Goal: Task Accomplishment & Management: Use online tool/utility

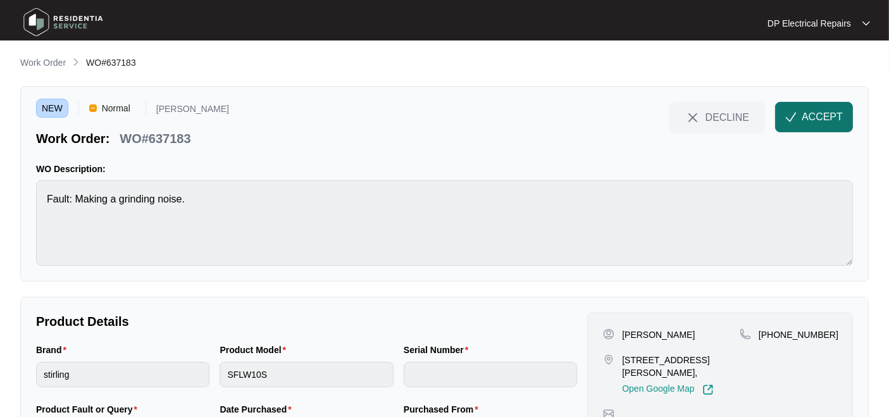
click at [806, 115] on span "ACCEPT" at bounding box center [822, 116] width 41 height 15
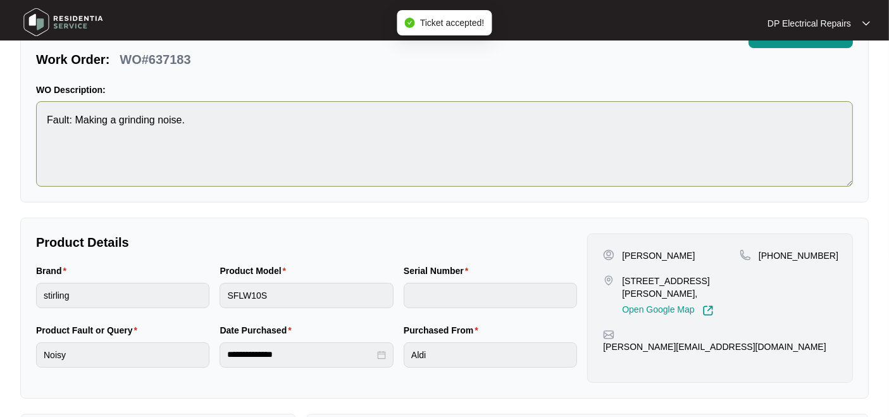
scroll to position [9, 0]
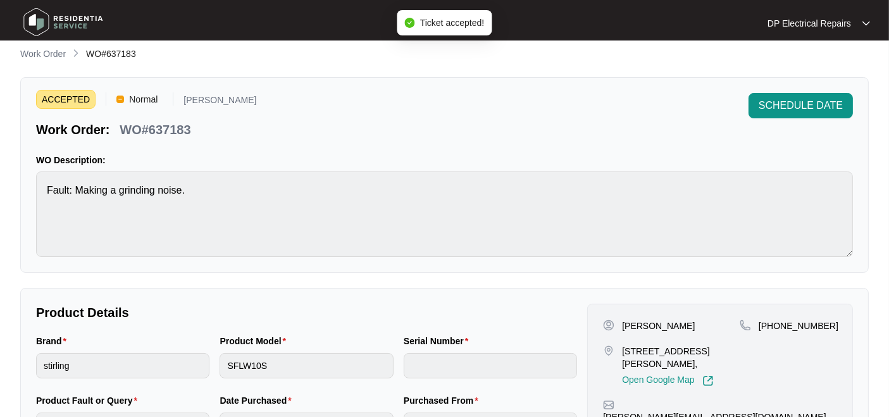
click at [170, 124] on p "WO#637183" at bounding box center [155, 130] width 71 height 18
copy p "637183"
click at [239, 163] on p "WO Description:" at bounding box center [444, 160] width 817 height 13
drag, startPoint x: 623, startPoint y: 345, endPoint x: 656, endPoint y: 359, distance: 35.4
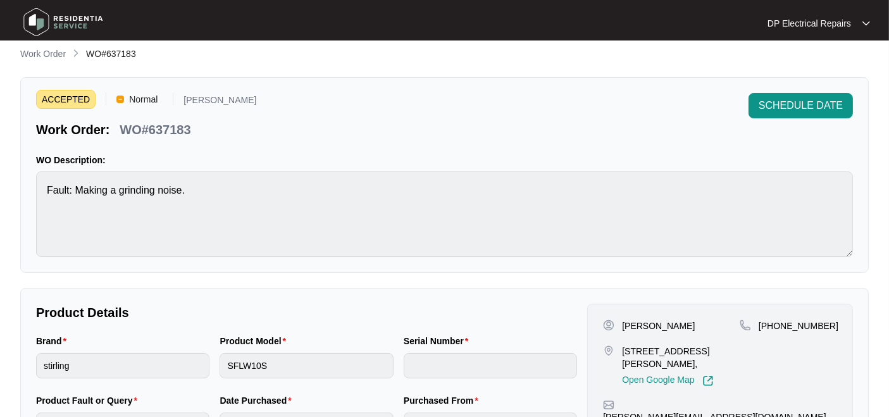
click at [656, 359] on p "[STREET_ADDRESS][PERSON_NAME]," at bounding box center [681, 357] width 118 height 25
copy p "[STREET_ADDRESS][PERSON_NAME]"
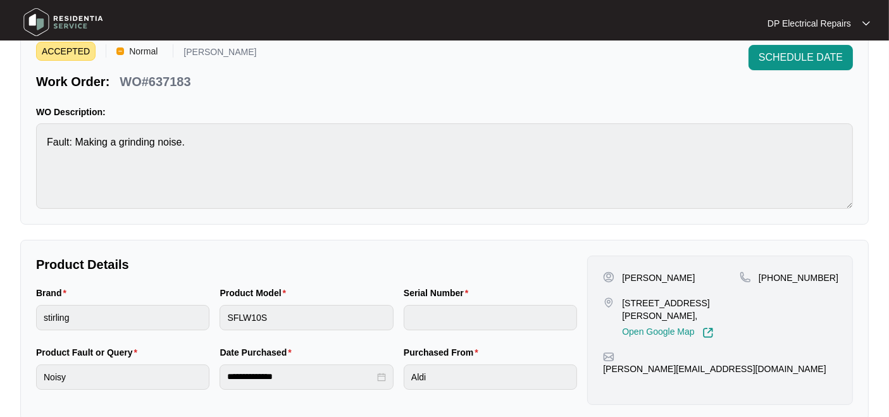
scroll to position [79, 0]
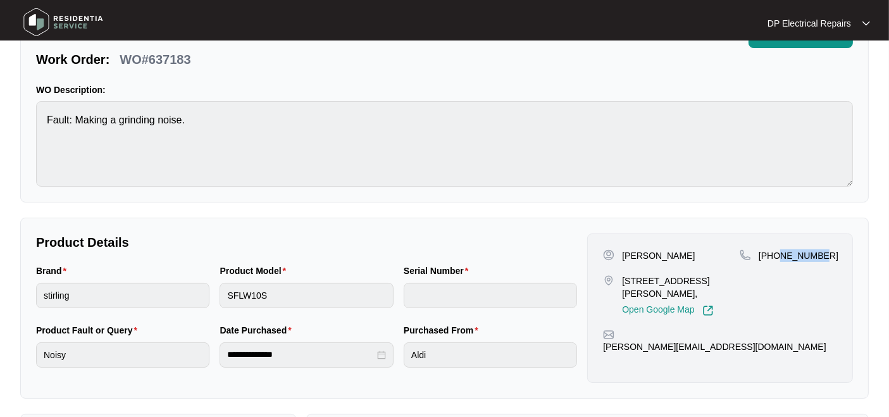
drag, startPoint x: 777, startPoint y: 254, endPoint x: 837, endPoint y: 251, distance: 60.8
click at [837, 251] on div "[PERSON_NAME] [STREET_ADDRESS][PERSON_NAME], Open Google Map [PHONE_NUMBER]" at bounding box center [720, 282] width 234 height 67
click at [771, 250] on p "[PHONE_NUMBER]" at bounding box center [799, 255] width 80 height 13
drag, startPoint x: 773, startPoint y: 254, endPoint x: 837, endPoint y: 254, distance: 63.3
click at [837, 254] on div "[PHONE_NUMBER]" at bounding box center [788, 255] width 97 height 13
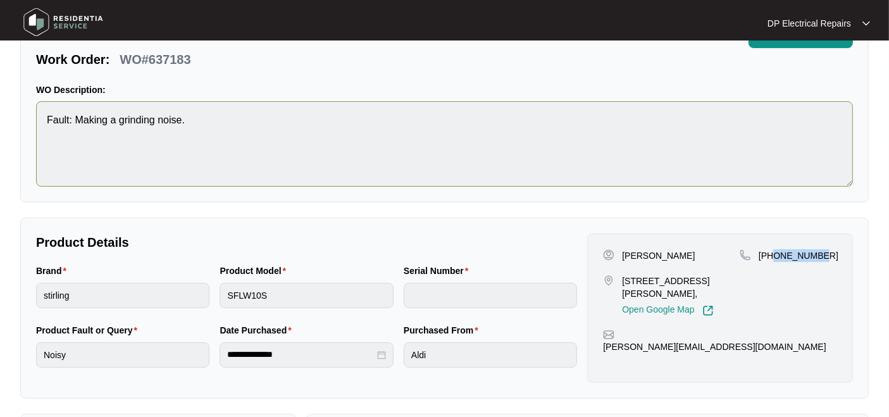
copy p "434239964"
click at [358, 208] on div "**********" at bounding box center [444, 365] width 849 height 776
